Goal: Task Accomplishment & Management: Use online tool/utility

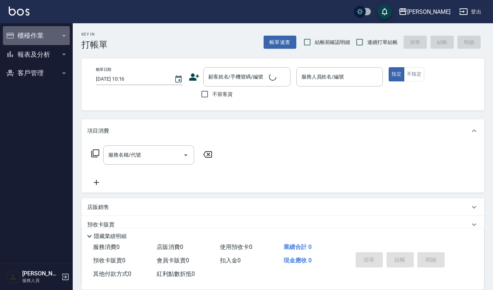
click at [29, 36] on button "櫃檯作業" at bounding box center [36, 35] width 67 height 19
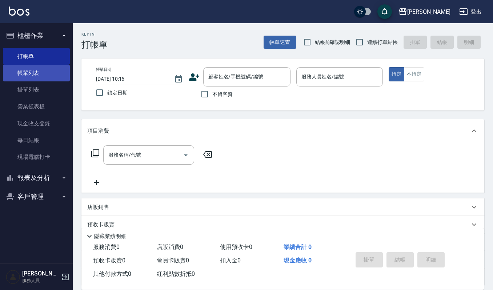
click at [28, 72] on link "帳單列表" at bounding box center [36, 73] width 67 height 17
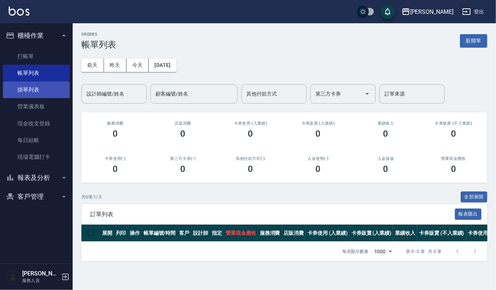
click at [31, 88] on link "掛單列表" at bounding box center [36, 89] width 67 height 17
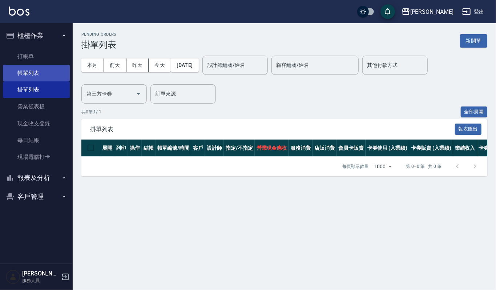
click at [22, 72] on link "帳單列表" at bounding box center [36, 73] width 67 height 17
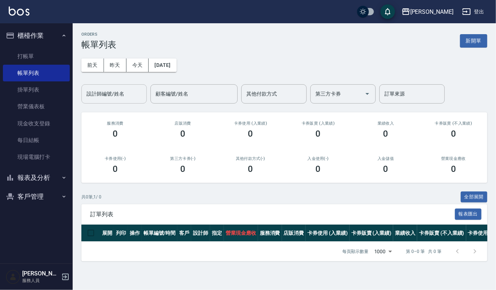
click at [96, 94] on input "設計師編號/姓名" at bounding box center [114, 94] width 59 height 13
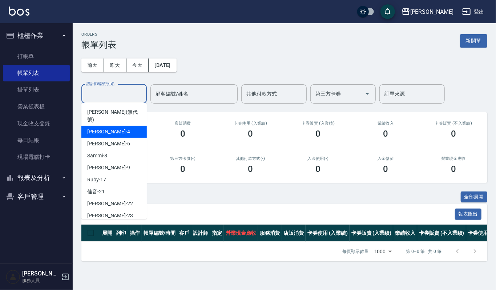
click at [96, 126] on div "吉兒 -4" at bounding box center [113, 132] width 65 height 12
type input "吉兒-4"
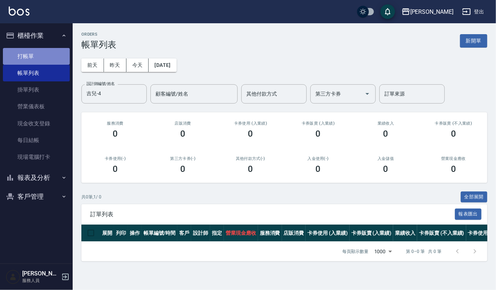
click at [20, 60] on link "打帳單" at bounding box center [36, 56] width 67 height 17
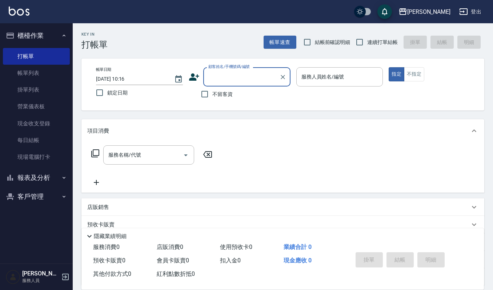
click at [31, 177] on button "報表及分析" at bounding box center [36, 177] width 67 height 19
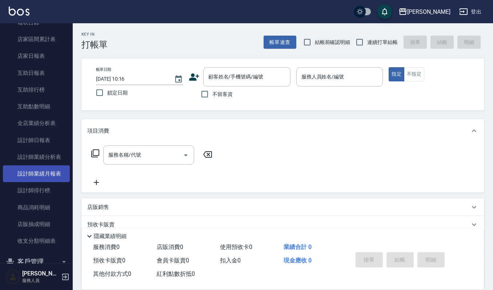
scroll to position [192, 0]
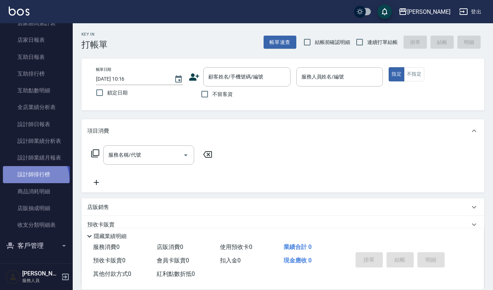
click at [33, 179] on link "設計師排行榜" at bounding box center [36, 174] width 67 height 17
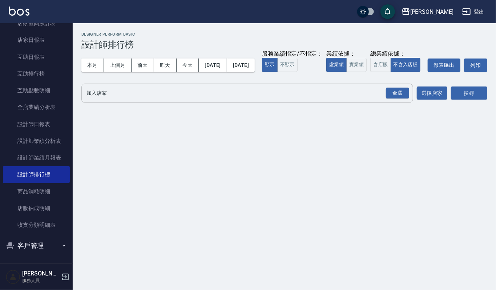
click at [125, 100] on input "加入店家" at bounding box center [242, 93] width 314 height 13
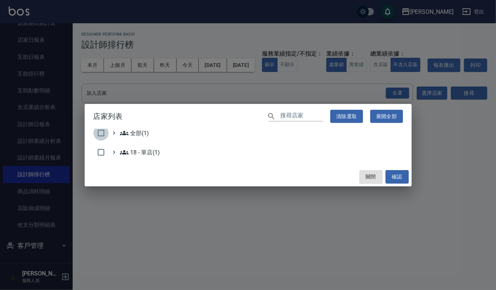
click at [98, 133] on input "checkbox" at bounding box center [100, 132] width 15 height 15
checkbox input "true"
click at [393, 180] on button "確認" at bounding box center [397, 176] width 23 height 13
checkbox input "false"
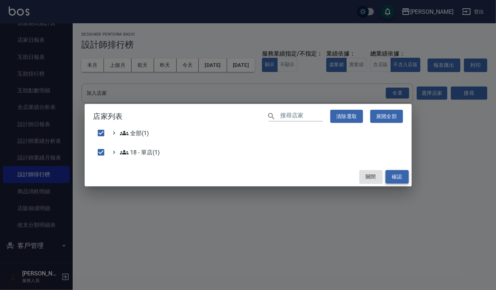
checkbox input "false"
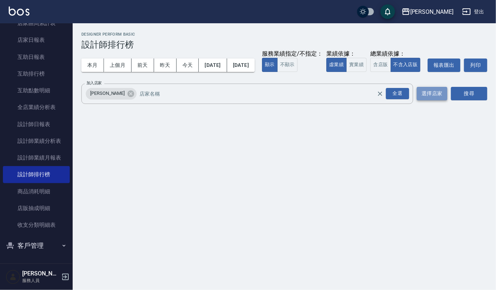
click at [432, 100] on button "選擇店家" at bounding box center [432, 93] width 31 height 13
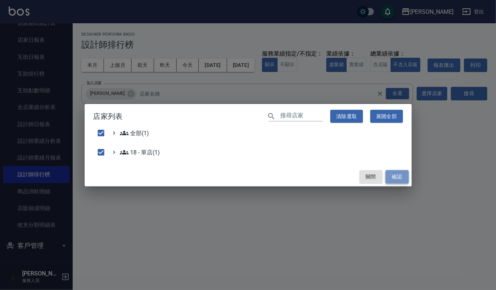
click at [394, 173] on button "確認" at bounding box center [397, 176] width 23 height 13
checkbox input "false"
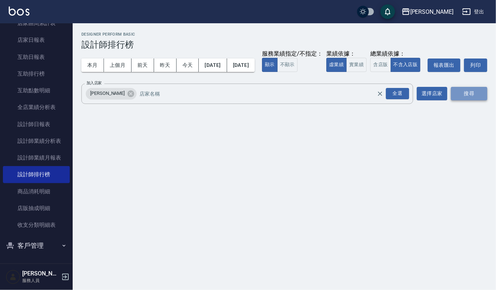
drag, startPoint x: 468, startPoint y: 105, endPoint x: 464, endPoint y: 105, distance: 4.4
click at [468, 100] on button "搜尋" at bounding box center [469, 93] width 36 height 13
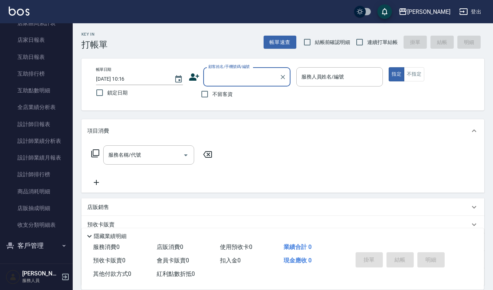
click at [213, 73] on input "顧客姓名/手機號碼/編號" at bounding box center [241, 77] width 70 height 13
type input "0918961477"
